Goal: Find specific page/section: Find specific page/section

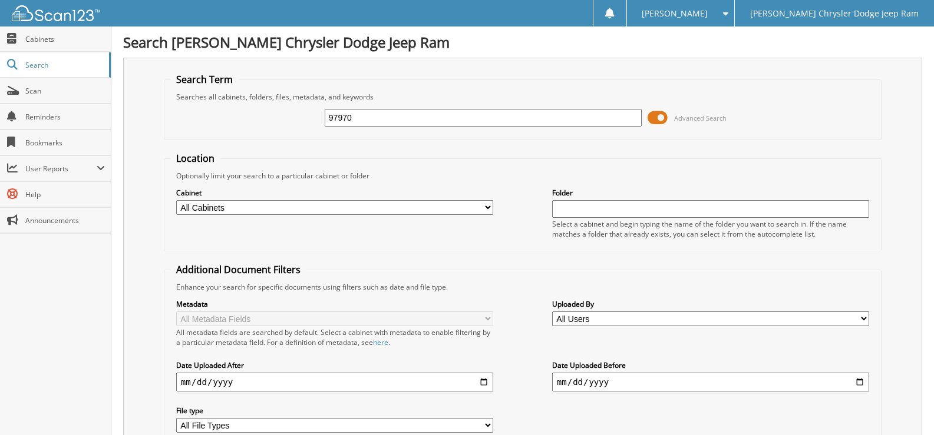
click at [464, 118] on input "97970" at bounding box center [483, 118] width 317 height 18
type input "97970"
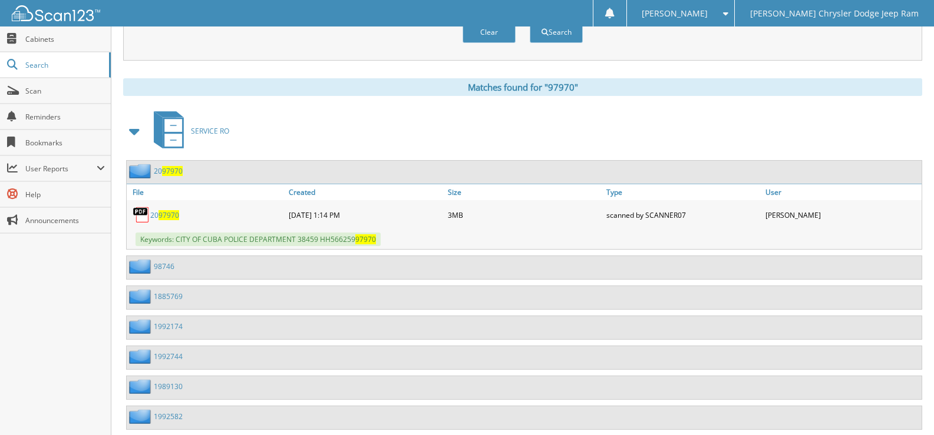
scroll to position [289, 0]
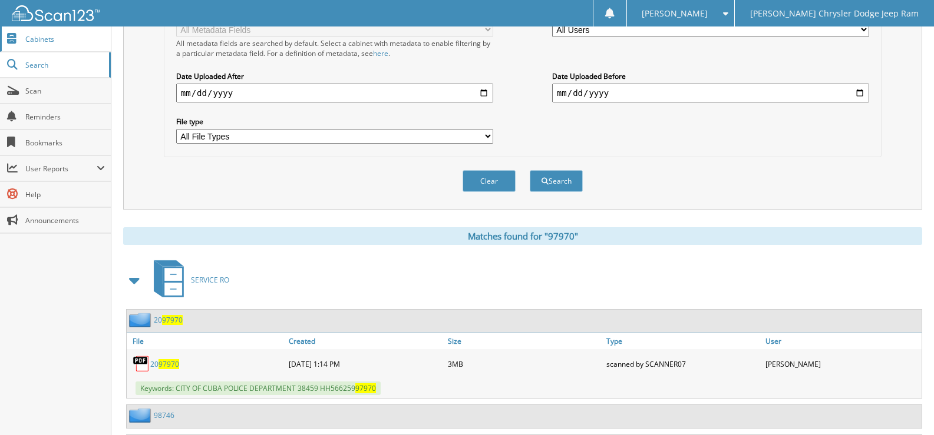
click at [59, 42] on span "Cabinets" at bounding box center [65, 39] width 80 height 10
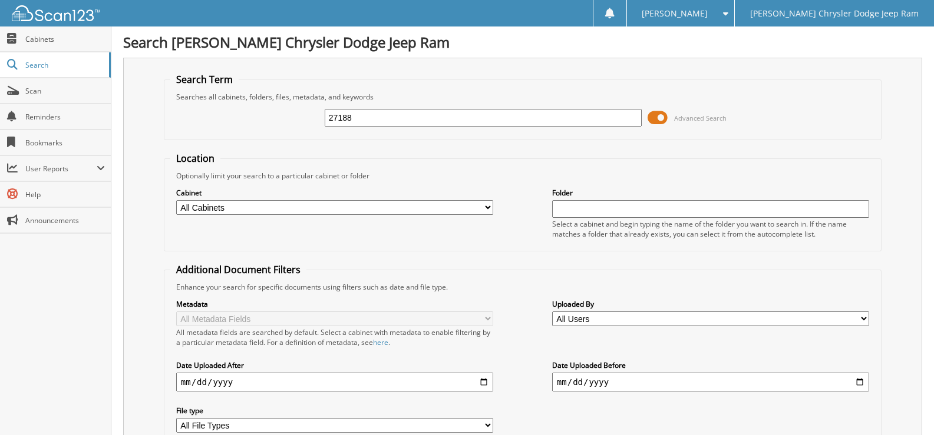
type input "27188"
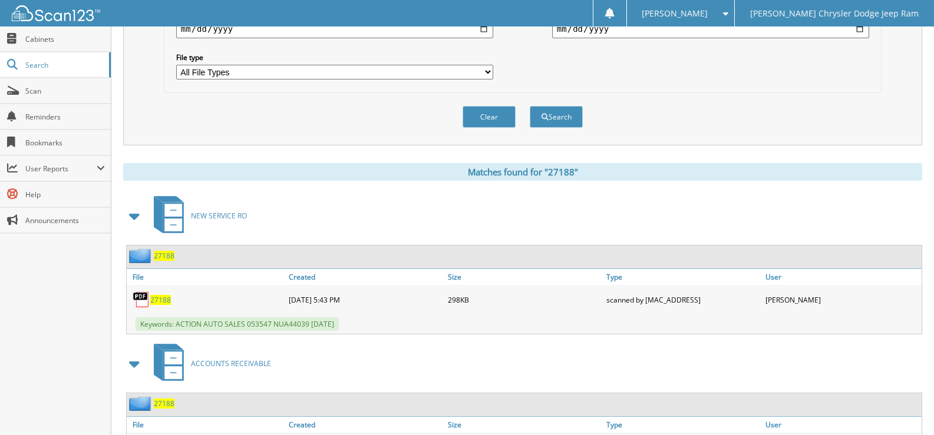
scroll to position [436, 0]
